Goal: Transaction & Acquisition: Download file/media

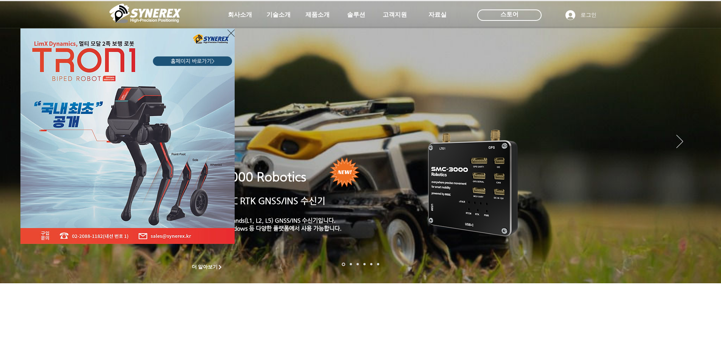
click at [321, 15] on div "LimX Dinamics" at bounding box center [360, 172] width 721 height 345
click at [229, 34] on icon "사이트로 돌아가기" at bounding box center [230, 32] width 7 height 9
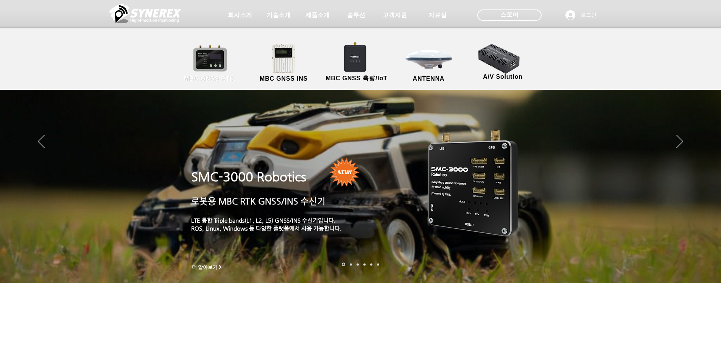
click at [215, 53] on link "MBC GNSS RTK" at bounding box center [209, 64] width 68 height 40
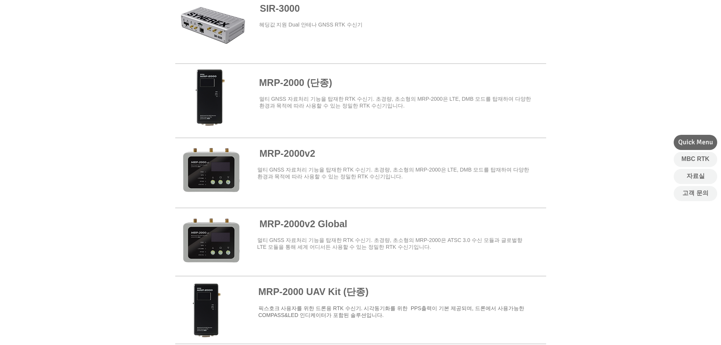
scroll to position [530, 0]
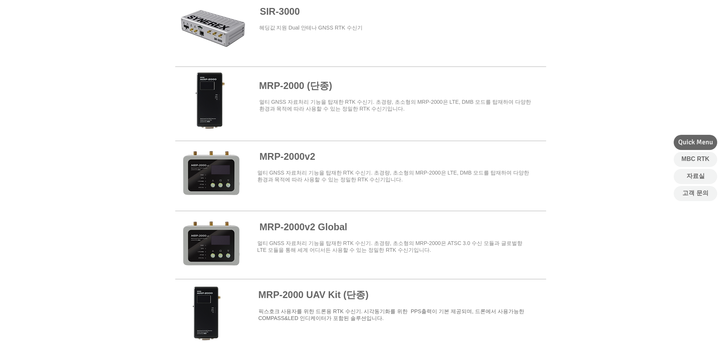
click at [265, 22] on span at bounding box center [360, 31] width 371 height 68
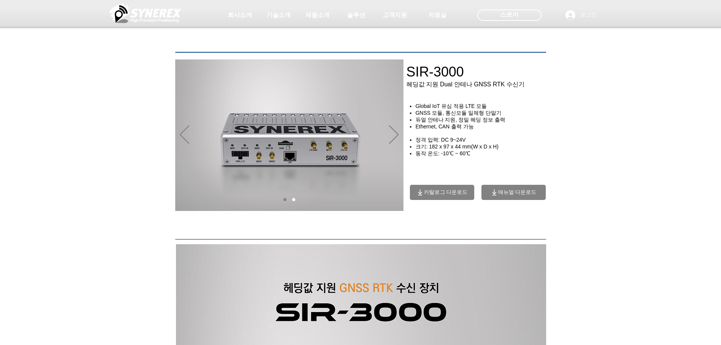
click at [505, 195] on span "매뉴얼 다운로드" at bounding box center [517, 192] width 39 height 7
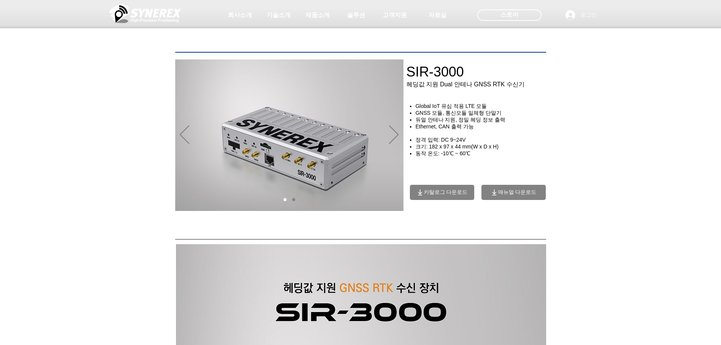
click at [498, 195] on span "매뉴얼 다운로드" at bounding box center [517, 192] width 39 height 7
click at [498, 194] on span "매뉴얼 다운로드" at bounding box center [517, 192] width 39 height 7
click at [515, 192] on span "매뉴얼 다운로드" at bounding box center [517, 192] width 39 height 7
click at [187, 136] on icon "이전" at bounding box center [184, 134] width 9 height 19
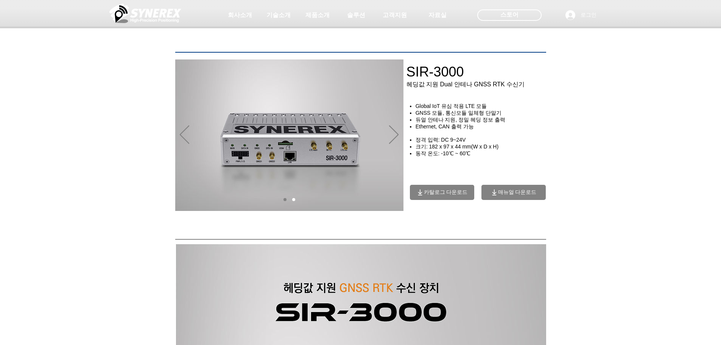
click at [292, 156] on img "슬라이드쇼" at bounding box center [289, 134] width 228 height 151
click at [490, 199] on span "매뉴얼 다운로드" at bounding box center [513, 192] width 64 height 15
drag, startPoint x: 490, startPoint y: 199, endPoint x: 680, endPoint y: 63, distance: 233.2
click at [680, 63] on div at bounding box center [360, 56] width 721 height 112
